Goal: Transaction & Acquisition: Subscribe to service/newsletter

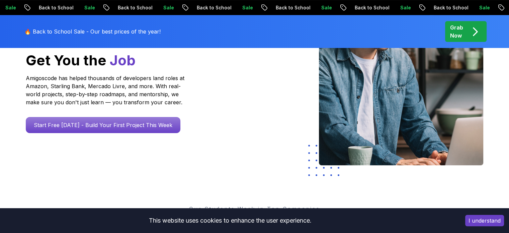
scroll to position [134, 0]
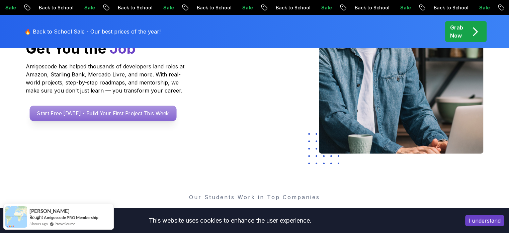
click at [118, 112] on p "Start Free [DATE] - Build Your First Project This Week" at bounding box center [102, 112] width 147 height 15
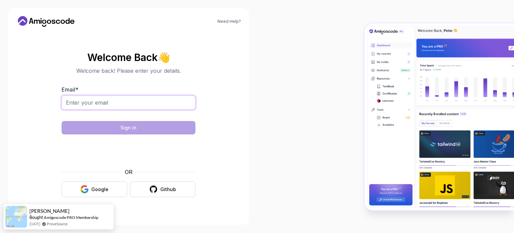
click at [129, 99] on input "Email *" at bounding box center [129, 102] width 134 height 14
type input "[EMAIL_ADDRESS][DOMAIN_NAME]"
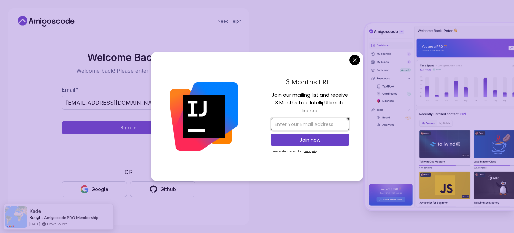
click at [302, 123] on input "email" at bounding box center [310, 124] width 78 height 12
type input "[EMAIL_ADDRESS][DOMAIN_NAME]"
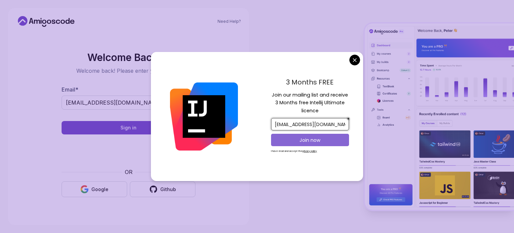
click at [309, 143] on button "Join now" at bounding box center [310, 140] width 78 height 12
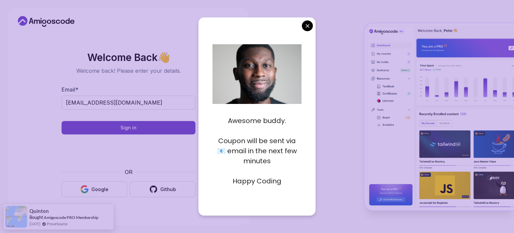
click at [309, 26] on body "Need Help? Welcome Back 👋 Welcome back! Please enter your details. Email * [EMA…" at bounding box center [257, 116] width 514 height 233
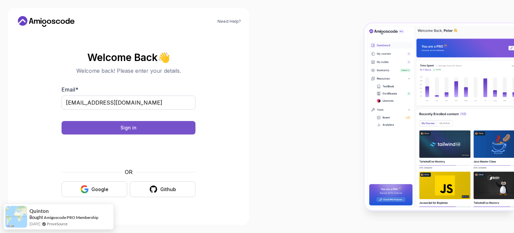
click at [129, 125] on div "Sign in" at bounding box center [129, 127] width 16 height 7
